Goal: Navigation & Orientation: Find specific page/section

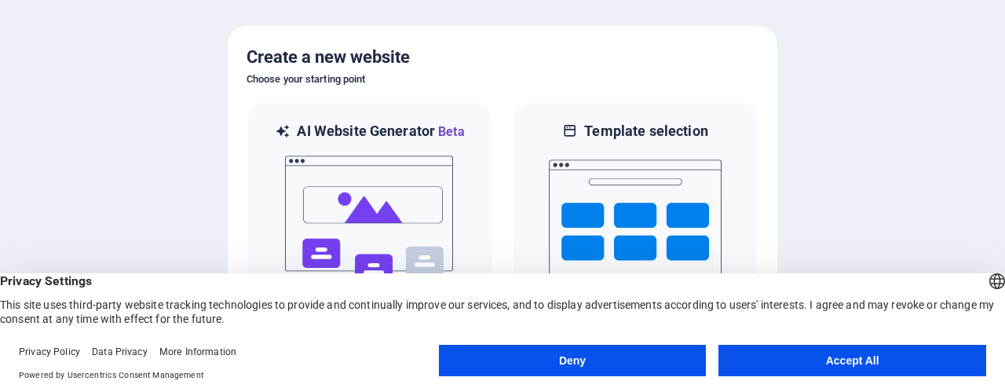
click at [833, 371] on button "Accept All" at bounding box center [853, 360] width 268 height 31
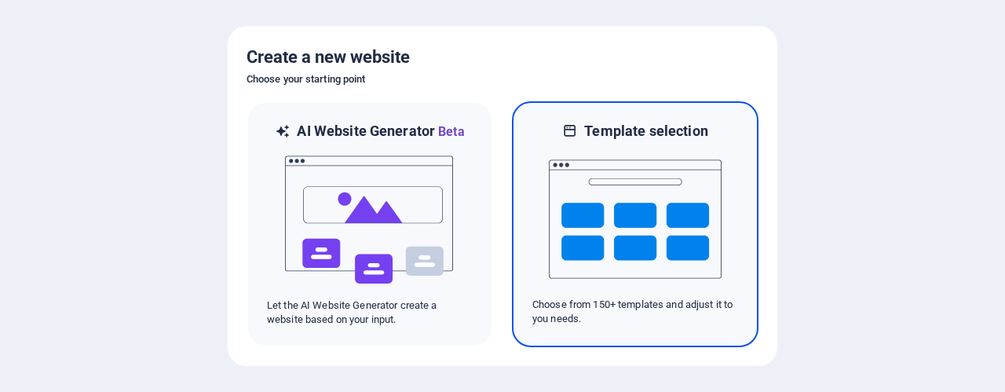
click at [685, 252] on img at bounding box center [635, 219] width 173 height 157
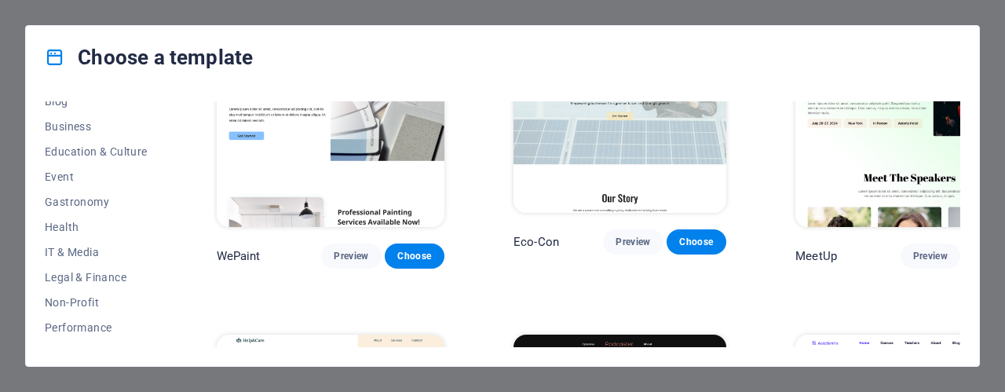
scroll to position [229, 0]
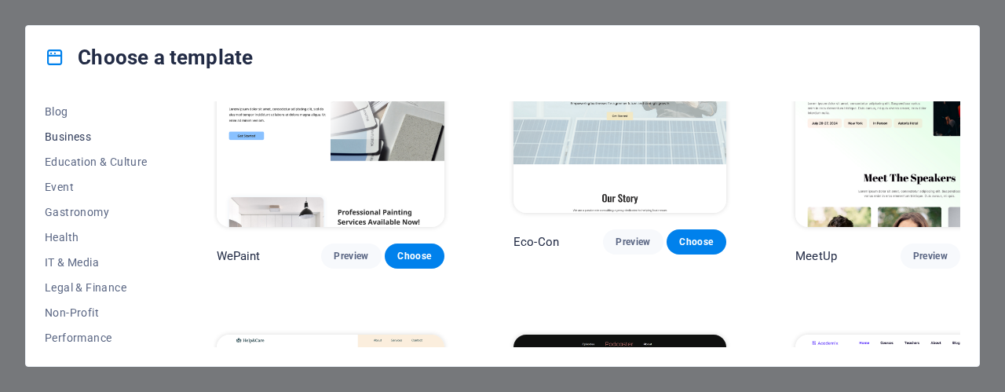
click at [53, 134] on span "Business" at bounding box center [96, 136] width 103 height 13
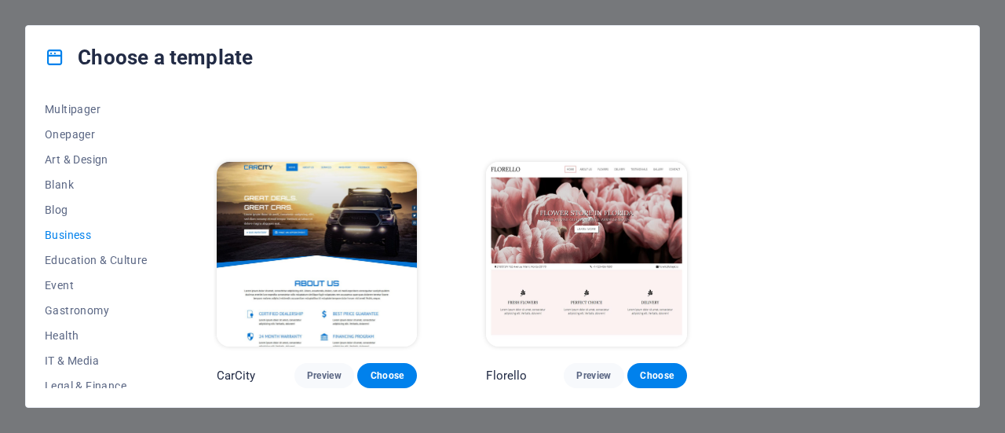
scroll to position [0, 0]
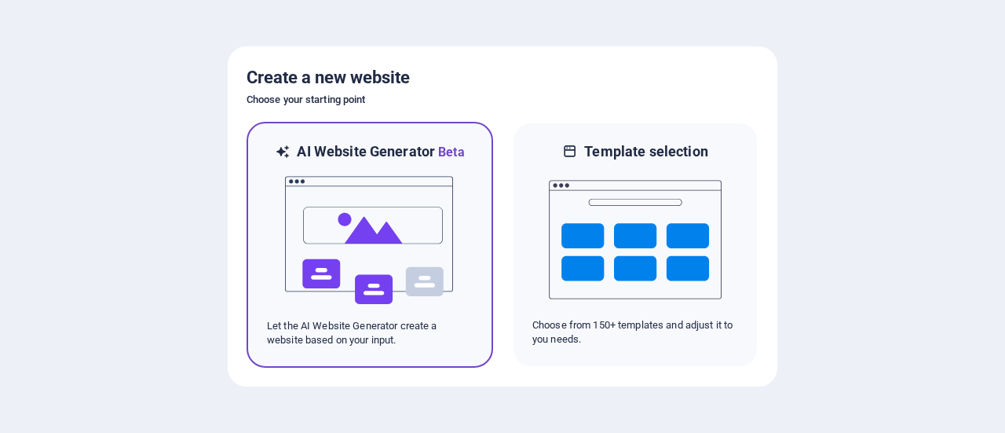
click at [406, 253] on img at bounding box center [369, 240] width 173 height 157
